Goal: Information Seeking & Learning: Learn about a topic

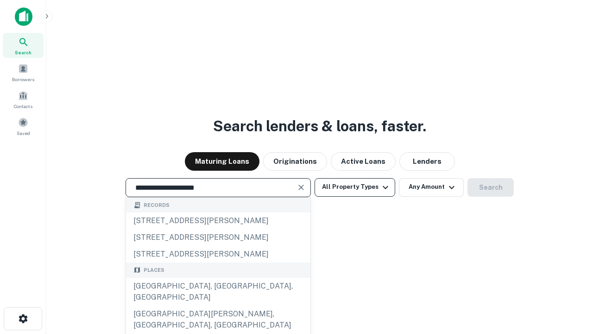
click at [218, 305] on div "[GEOGRAPHIC_DATA], [GEOGRAPHIC_DATA], [GEOGRAPHIC_DATA]" at bounding box center [218, 292] width 184 height 28
click at [355, 187] on button "All Property Types" at bounding box center [355, 187] width 81 height 19
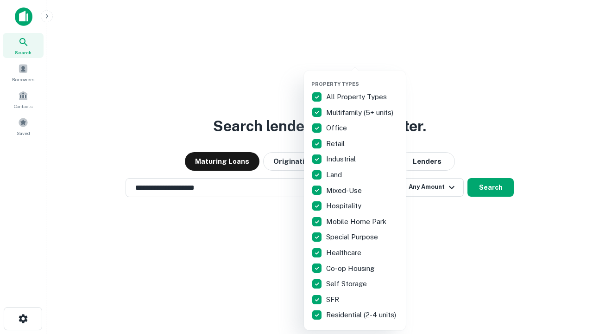
type input "**********"
click at [362, 78] on button "button" at bounding box center [362, 78] width 102 height 0
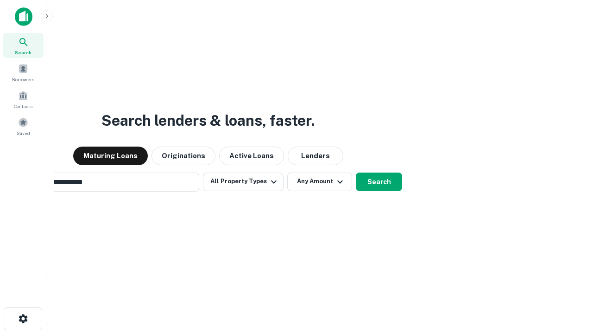
scroll to position [14, 0]
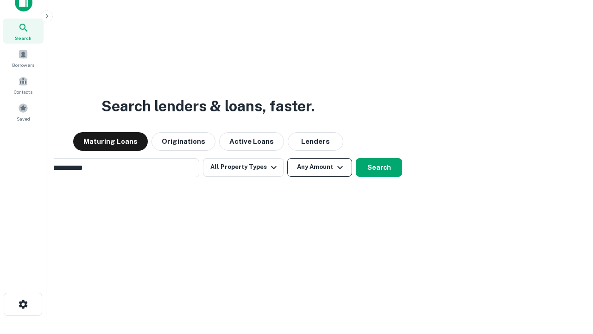
click at [287, 158] on button "Any Amount" at bounding box center [319, 167] width 65 height 19
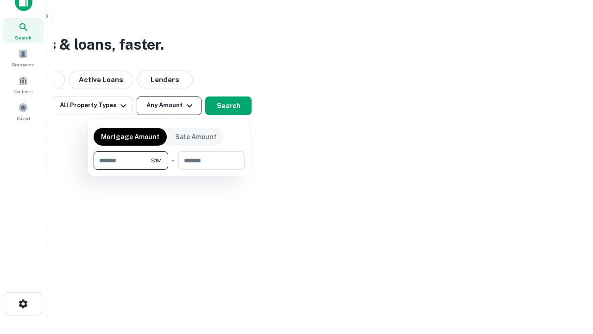
type input "*******"
click at [169, 170] on button "button" at bounding box center [169, 170] width 151 height 0
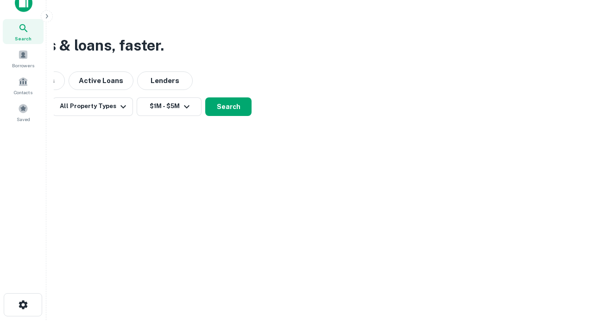
scroll to position [6, 171]
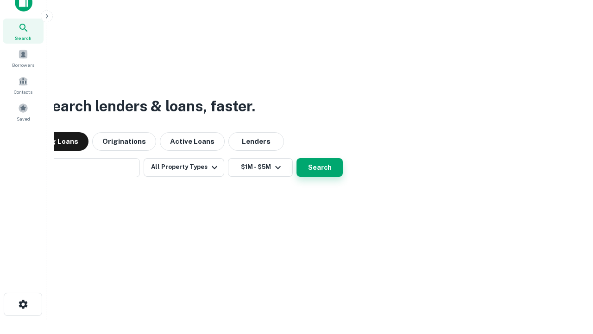
click at [297, 158] on button "Search" at bounding box center [320, 167] width 46 height 19
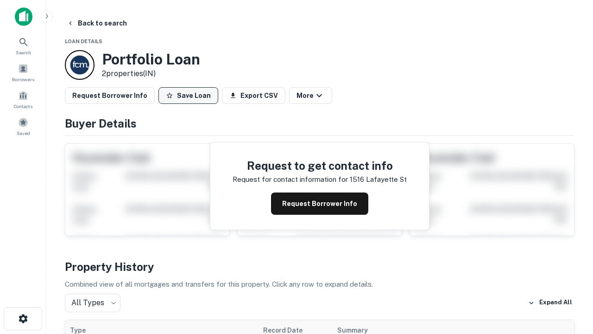
click at [188, 95] on button "Save Loan" at bounding box center [188, 95] width 60 height 17
click at [190, 95] on button "Loan Saved" at bounding box center [190, 95] width 64 height 17
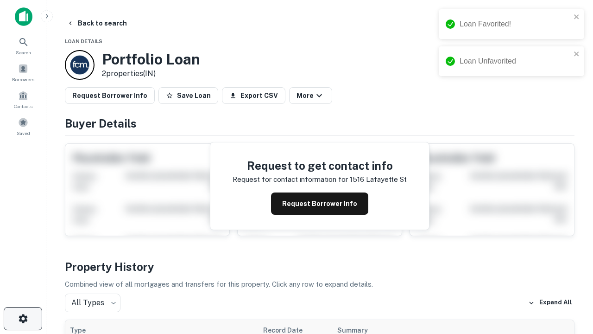
click at [23, 318] on icon "button" at bounding box center [23, 318] width 11 height 11
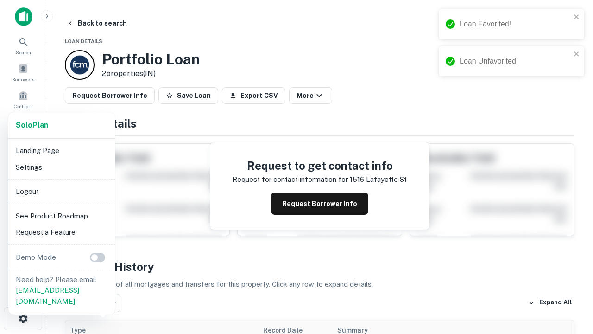
click at [61, 191] on li "Logout" at bounding box center [61, 191] width 99 height 17
